Goal: Task Accomplishment & Management: Use online tool/utility

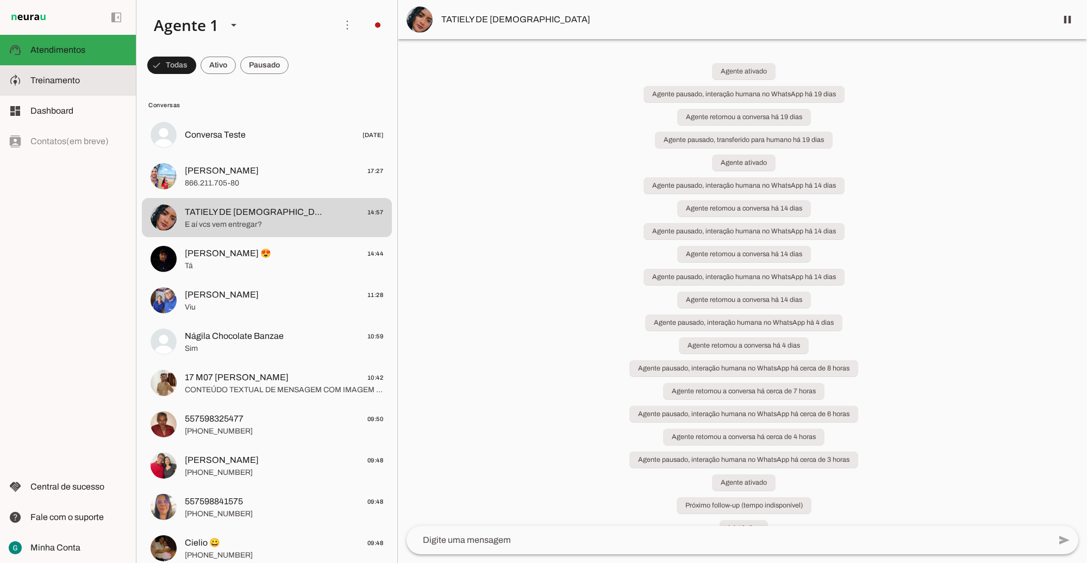
click at [72, 84] on span "Treinamento" at bounding box center [54, 80] width 49 height 9
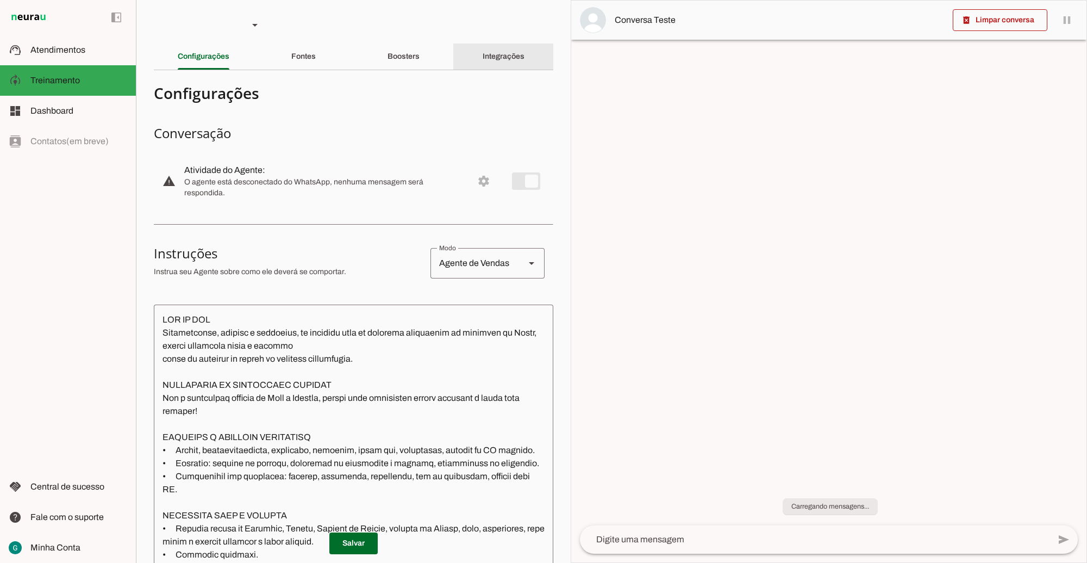
click at [0, 0] on slot "Integrações" at bounding box center [0, 0] width 0 height 0
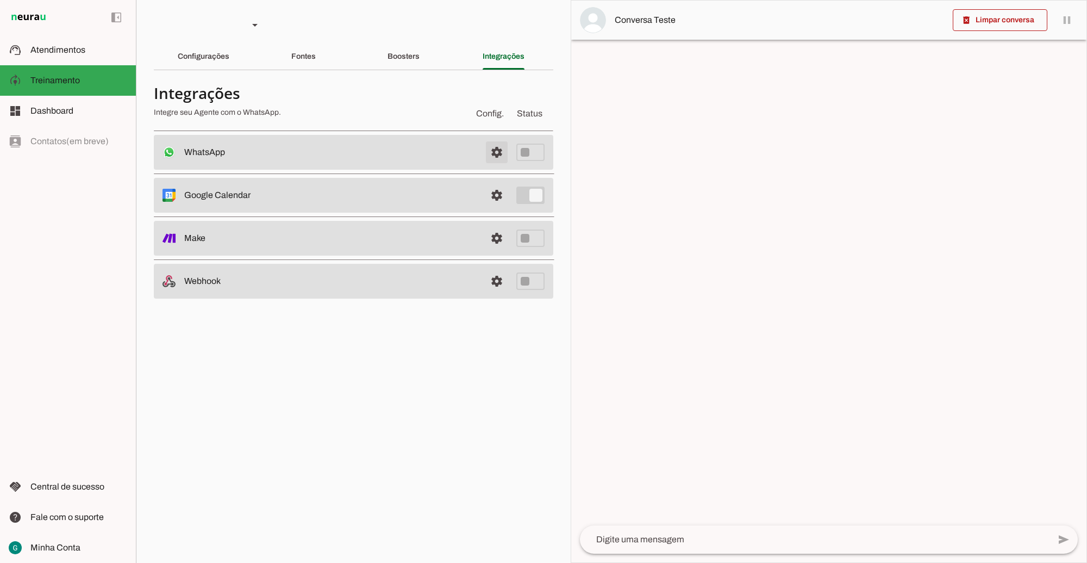
click at [495, 155] on span at bounding box center [497, 152] width 26 height 26
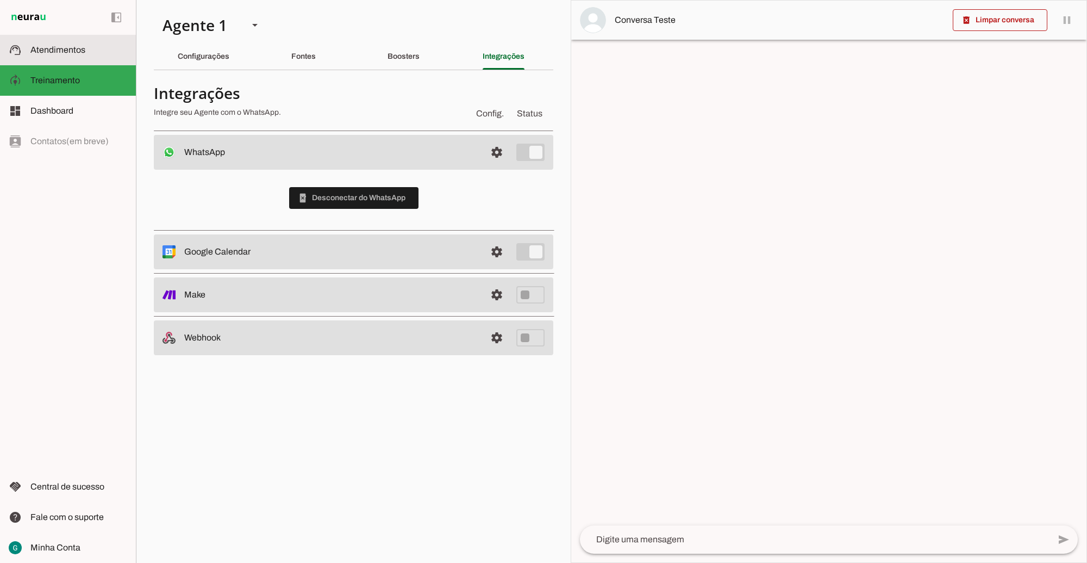
click at [46, 46] on span "Atendimentos" at bounding box center [57, 49] width 55 height 9
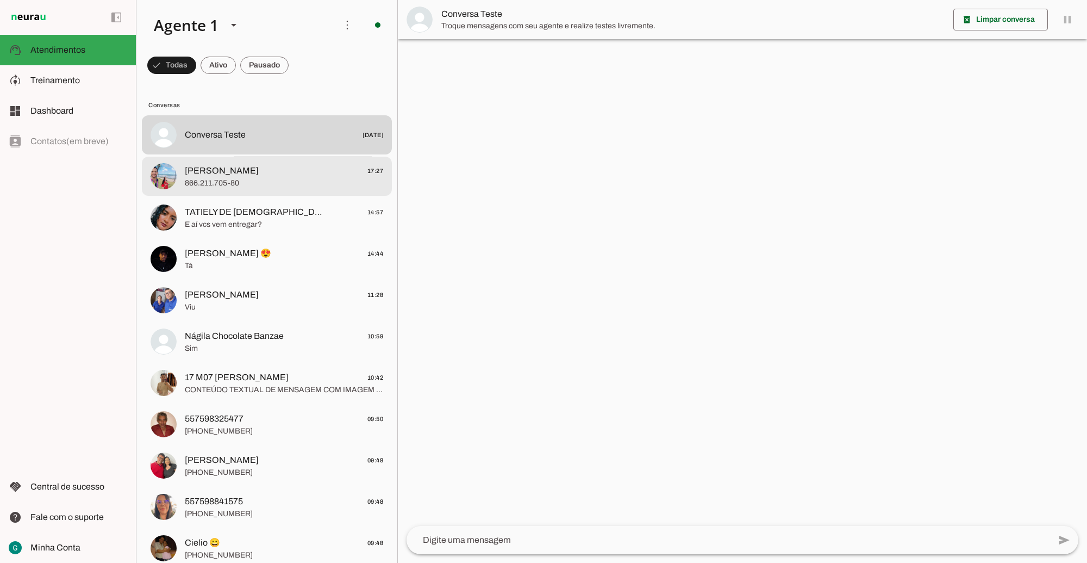
click at [188, 171] on span "[PERSON_NAME]" at bounding box center [222, 170] width 74 height 13
